Goal: Task Accomplishment & Management: Manage account settings

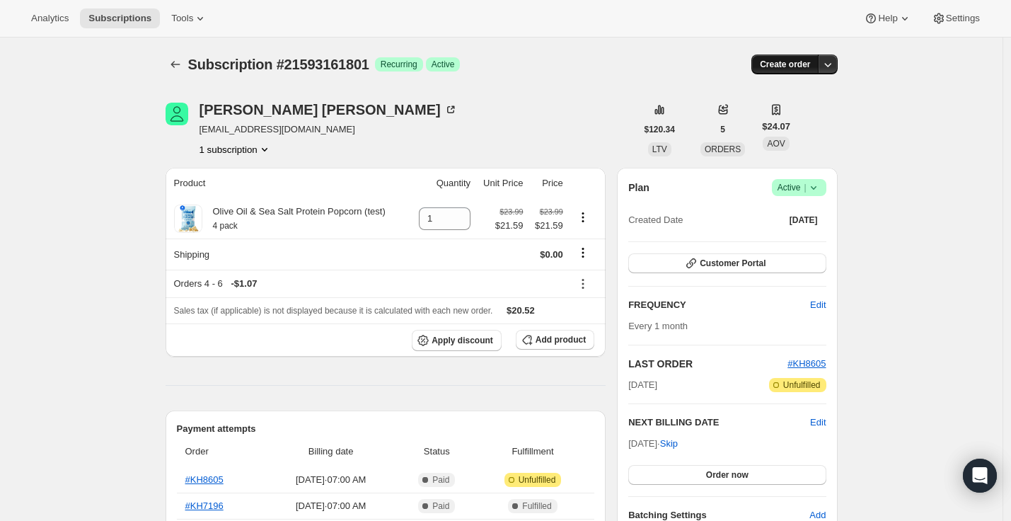
click at [787, 71] on button "Create order" at bounding box center [784, 64] width 67 height 20
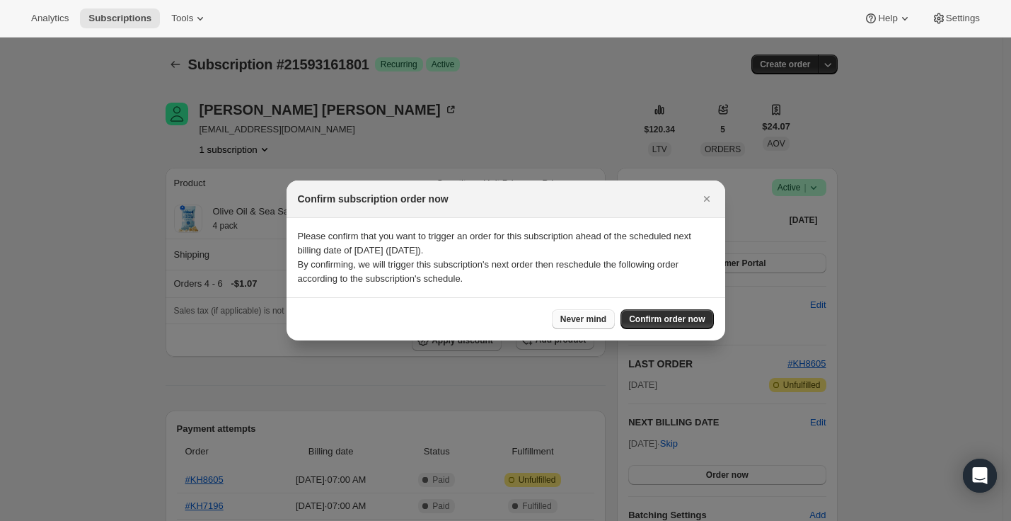
click at [594, 320] on span "Never mind" at bounding box center [583, 318] width 46 height 11
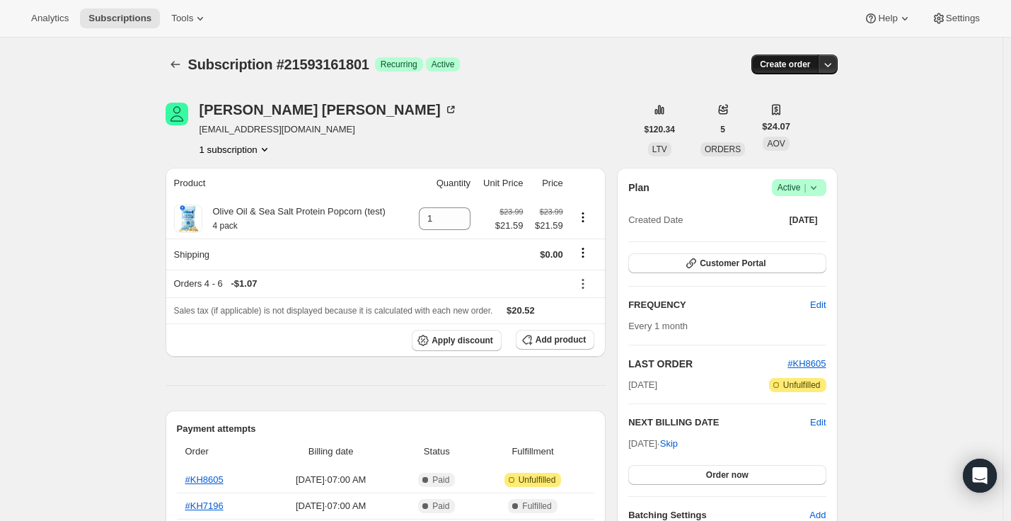
click at [770, 70] on button "Create order" at bounding box center [784, 64] width 67 height 20
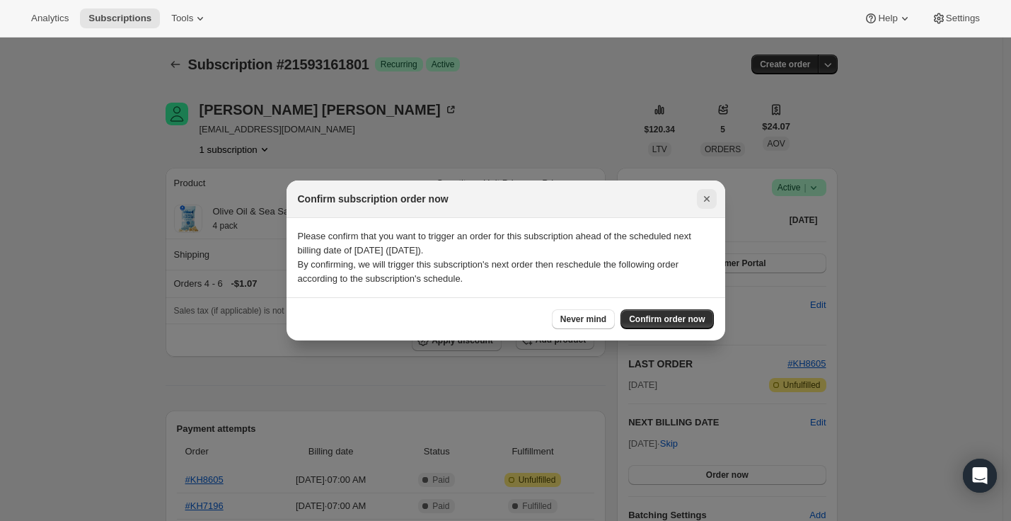
click at [704, 200] on icon "Close" at bounding box center [707, 199] width 14 height 14
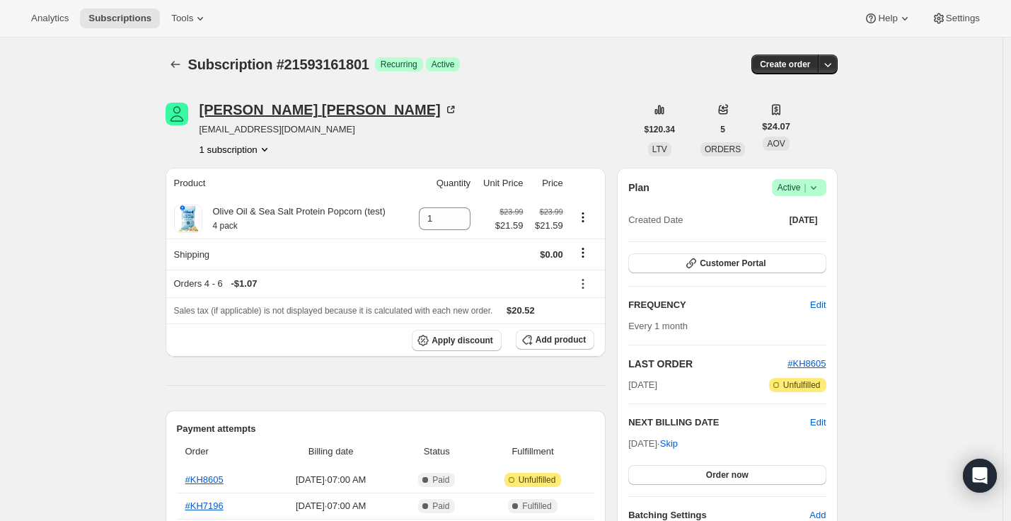
click at [276, 112] on div "[PERSON_NAME]" at bounding box center [328, 110] width 258 height 14
